Goal: Transaction & Acquisition: Purchase product/service

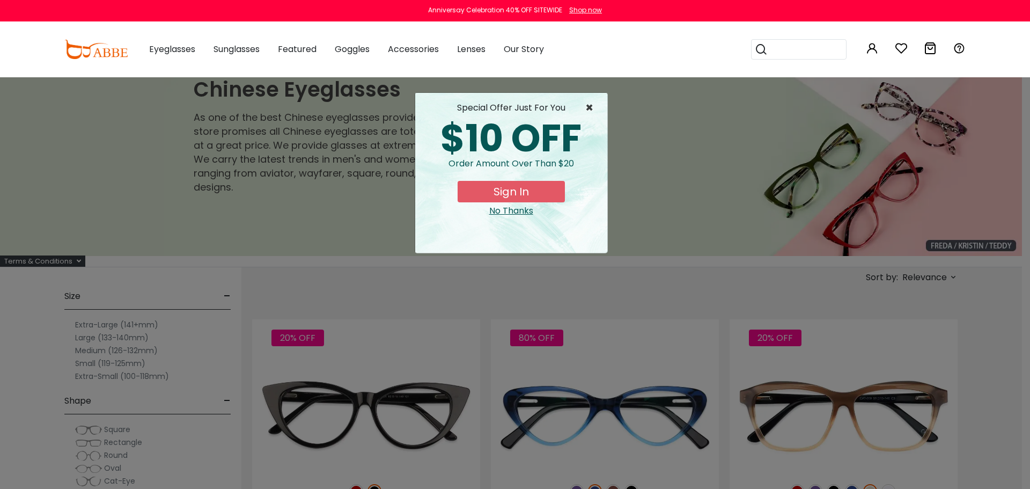
click at [589, 109] on span "×" at bounding box center [591, 107] width 13 height 13
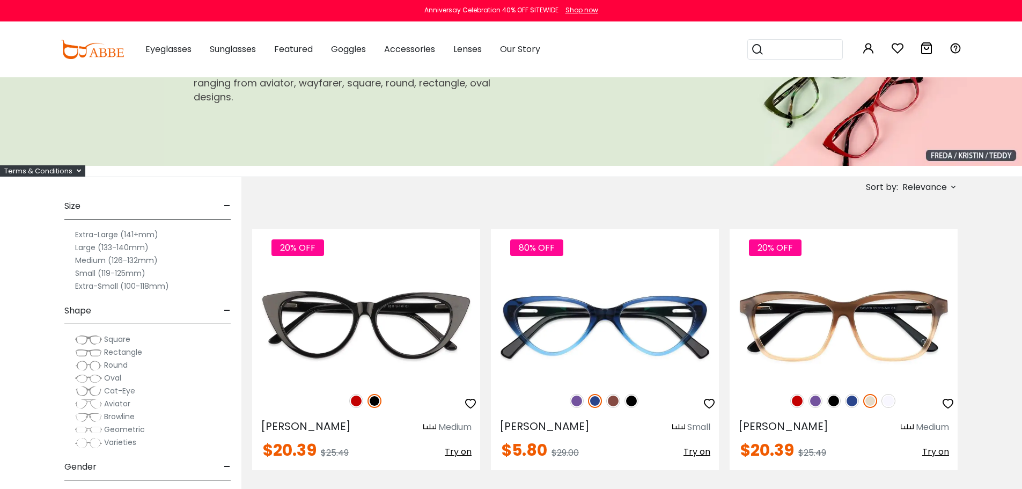
scroll to position [107, 0]
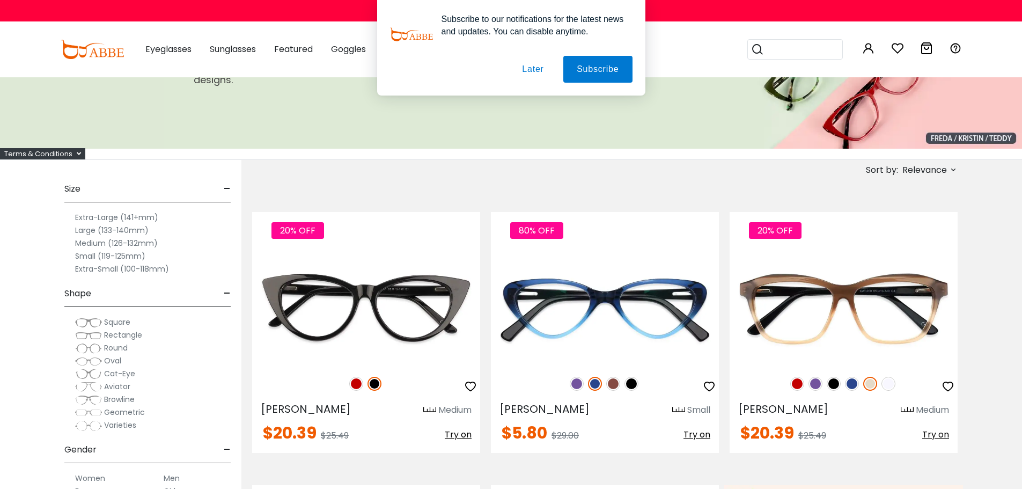
click at [120, 340] on span "Rectangle" at bounding box center [123, 334] width 38 height 11
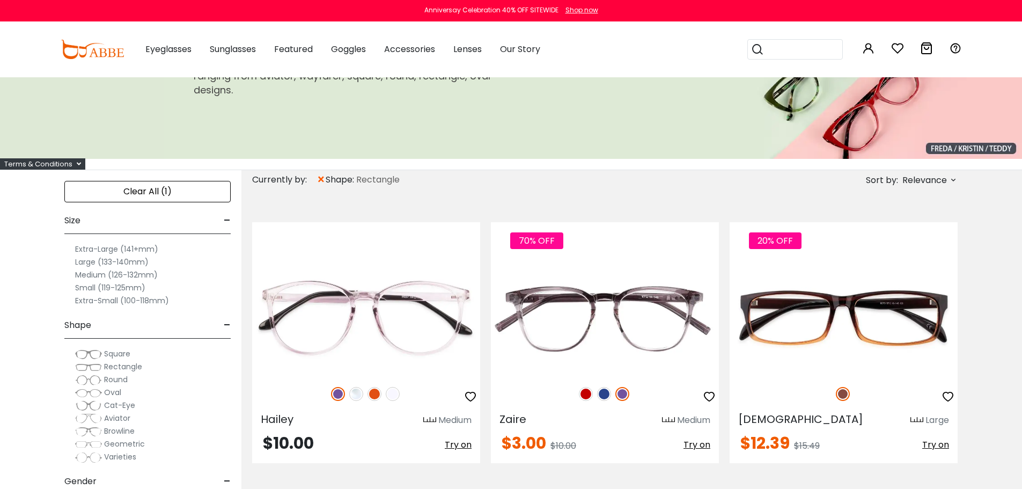
scroll to position [107, 0]
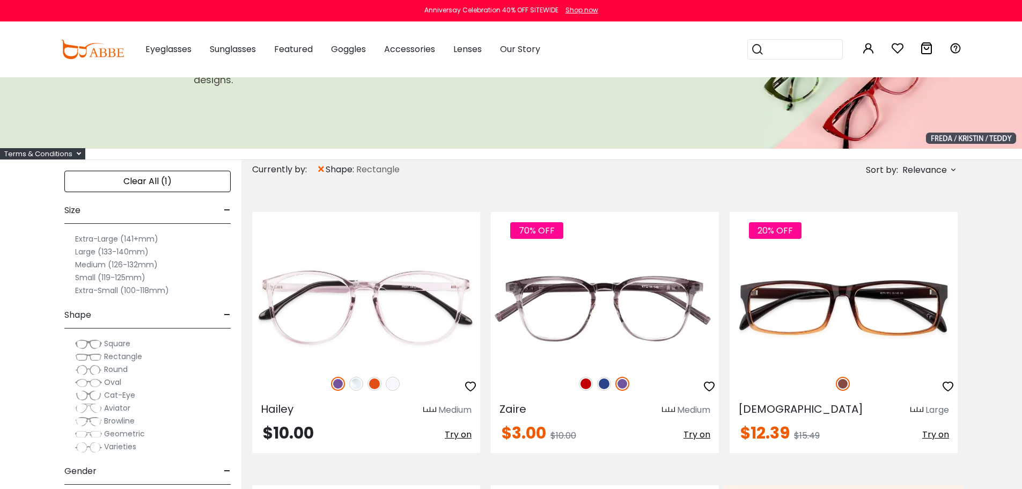
click at [121, 352] on span "Rectangle" at bounding box center [123, 356] width 38 height 11
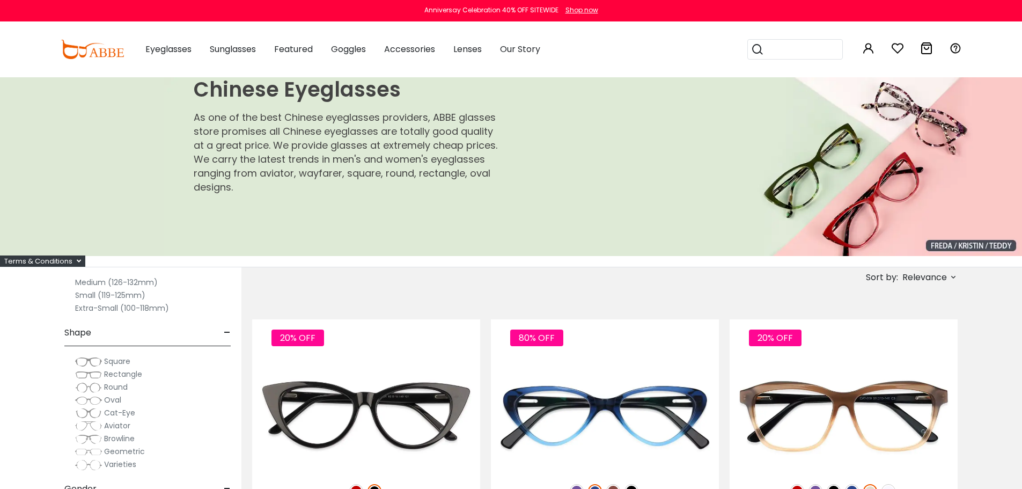
scroll to position [215, 0]
